Goal: Obtain resource: Obtain resource

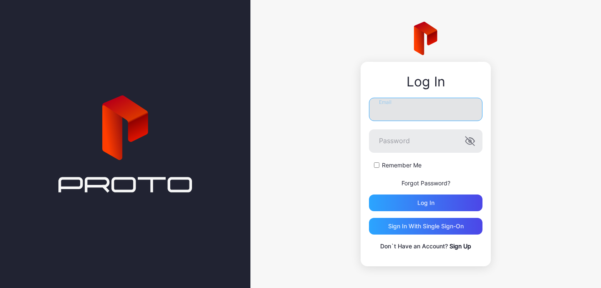
click at [419, 114] on input "Email" at bounding box center [426, 109] width 114 height 23
type input "**********"
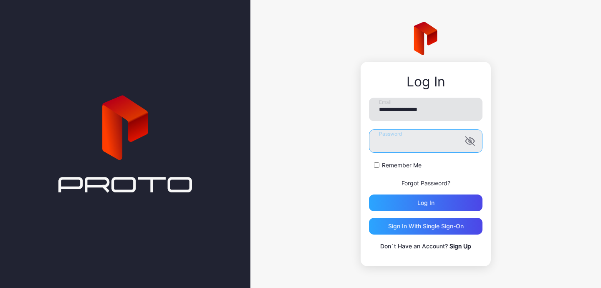
click at [369, 195] on button "Log in" at bounding box center [426, 203] width 114 height 17
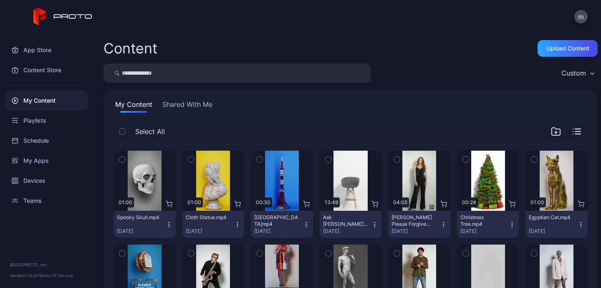
click at [551, 133] on icon "button" at bounding box center [556, 132] width 10 height 10
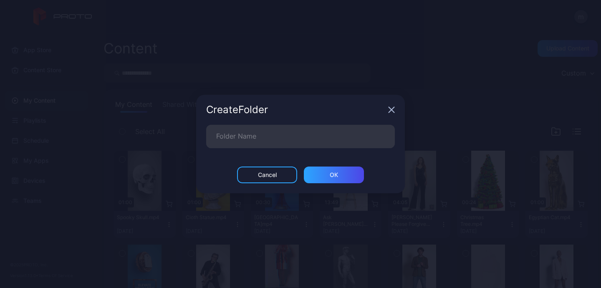
click at [394, 110] on icon "button" at bounding box center [391, 110] width 7 height 7
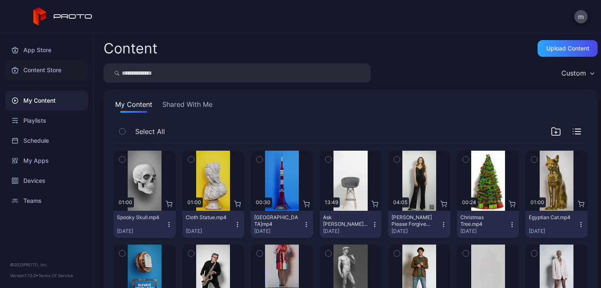
click at [41, 64] on div "Content Store" at bounding box center [46, 70] width 83 height 20
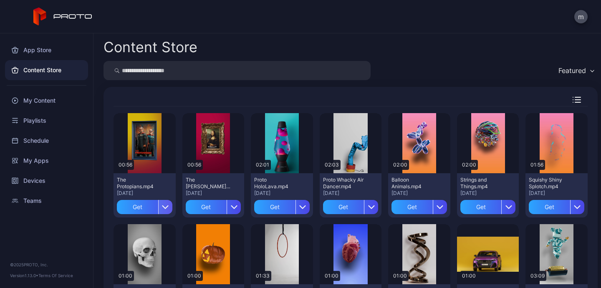
click at [162, 206] on icon "button" at bounding box center [165, 207] width 7 height 7
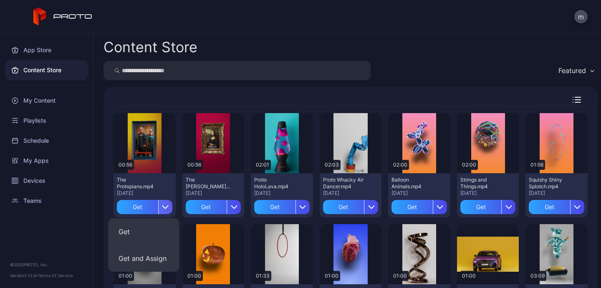
click at [162, 206] on icon "button" at bounding box center [165, 207] width 7 height 7
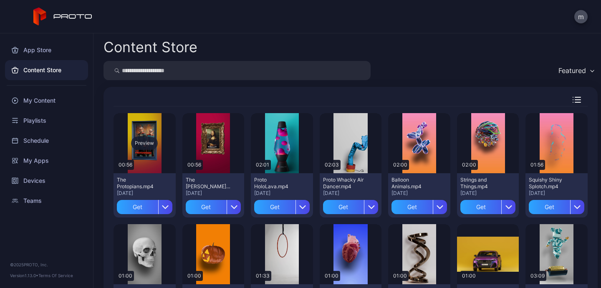
click at [147, 143] on div "Preview" at bounding box center [144, 143] width 27 height 13
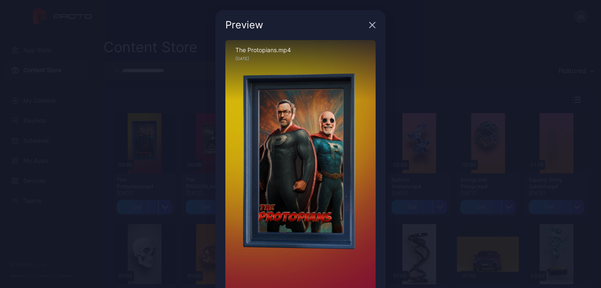
click at [369, 25] on icon "button" at bounding box center [372, 25] width 7 height 7
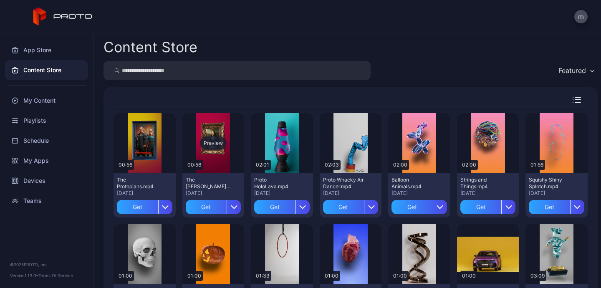
click at [209, 145] on div "Preview" at bounding box center [213, 143] width 27 height 13
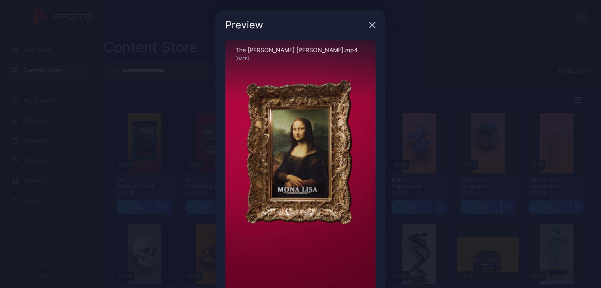
click at [368, 30] on div "Preview" at bounding box center [301, 25] width 170 height 30
click at [370, 25] on icon "button" at bounding box center [372, 25] width 5 height 5
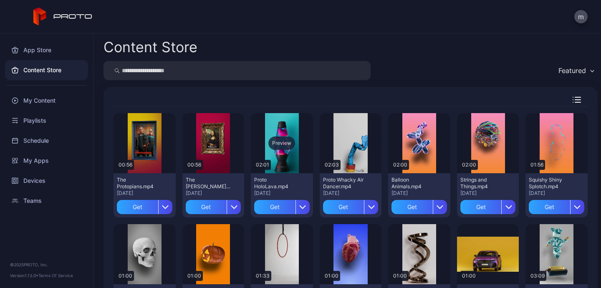
click at [275, 149] on div "Preview" at bounding box center [282, 143] width 27 height 13
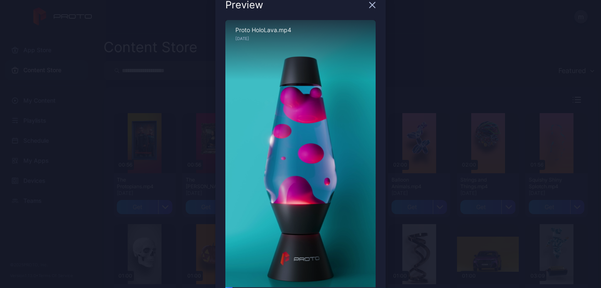
scroll to position [14, 0]
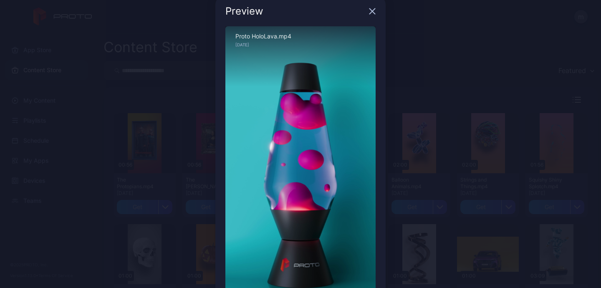
click at [369, 10] on icon "button" at bounding box center [372, 11] width 7 height 7
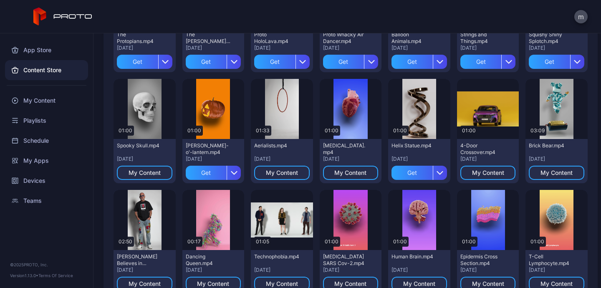
scroll to position [0, 0]
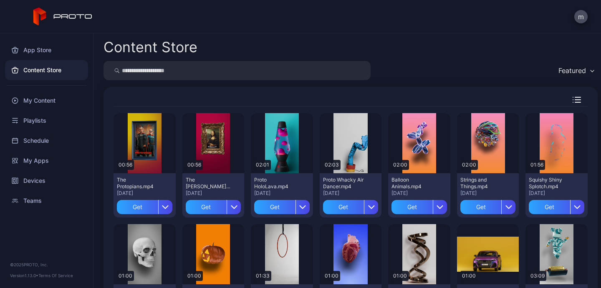
click at [51, 74] on div "Content Store" at bounding box center [46, 70] width 83 height 20
click at [143, 209] on div "Get" at bounding box center [137, 207] width 41 height 14
click at [235, 212] on div "button" at bounding box center [234, 207] width 14 height 14
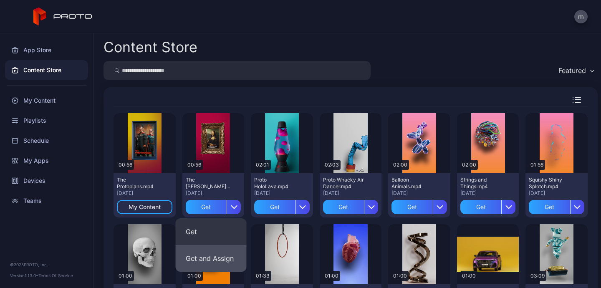
click at [215, 257] on button "Get and Assign" at bounding box center [211, 258] width 71 height 27
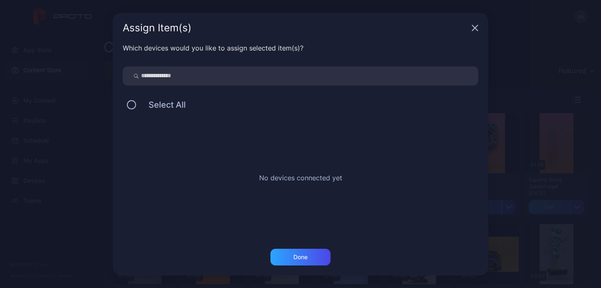
click at [213, 108] on div "Select All" at bounding box center [301, 105] width 356 height 18
click at [132, 105] on button at bounding box center [131, 104] width 9 height 9
click at [301, 256] on div "Done" at bounding box center [301, 257] width 14 height 7
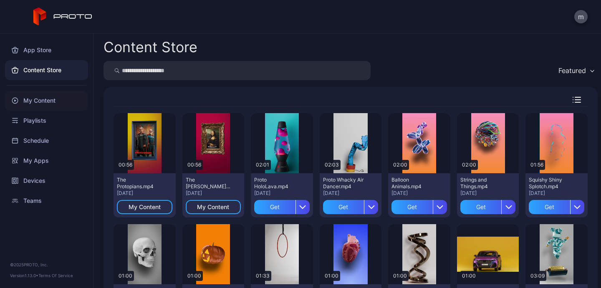
click at [56, 105] on div "My Content" at bounding box center [46, 101] width 83 height 20
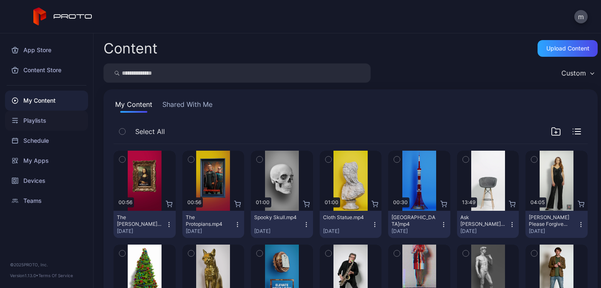
click at [47, 122] on div "Playlists" at bounding box center [46, 121] width 83 height 20
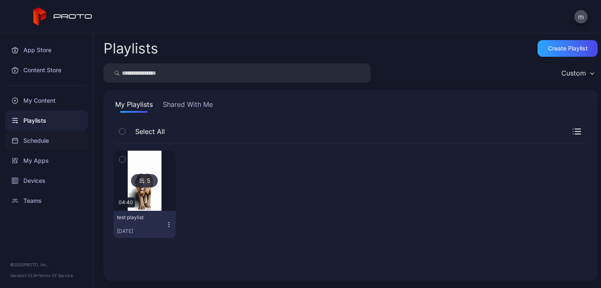
click at [42, 138] on div "Schedule" at bounding box center [46, 141] width 83 height 20
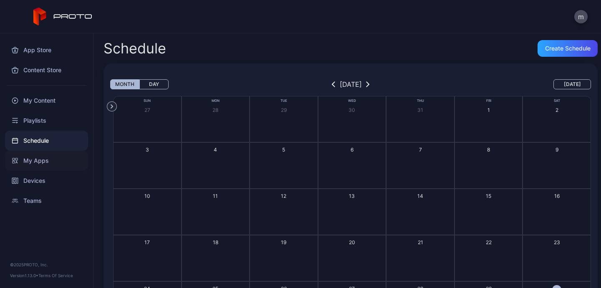
click at [33, 160] on div "My Apps" at bounding box center [46, 161] width 83 height 20
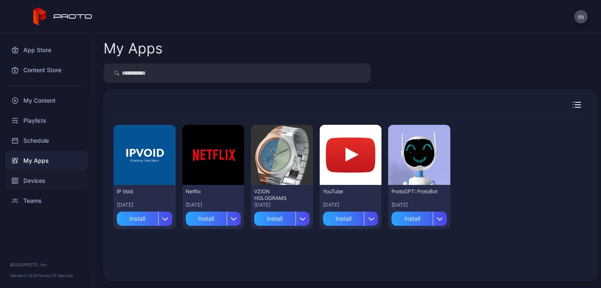
click at [26, 187] on div "Devices" at bounding box center [46, 181] width 83 height 20
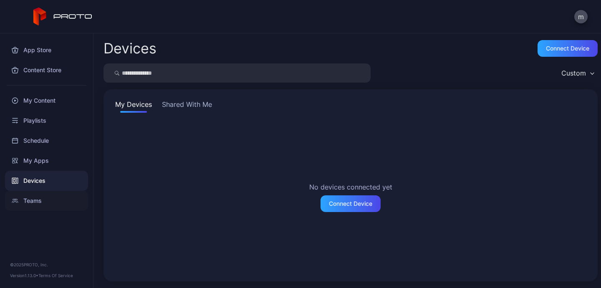
click at [34, 203] on div "Teams" at bounding box center [46, 201] width 83 height 20
